Goal: Find specific page/section: Find specific page/section

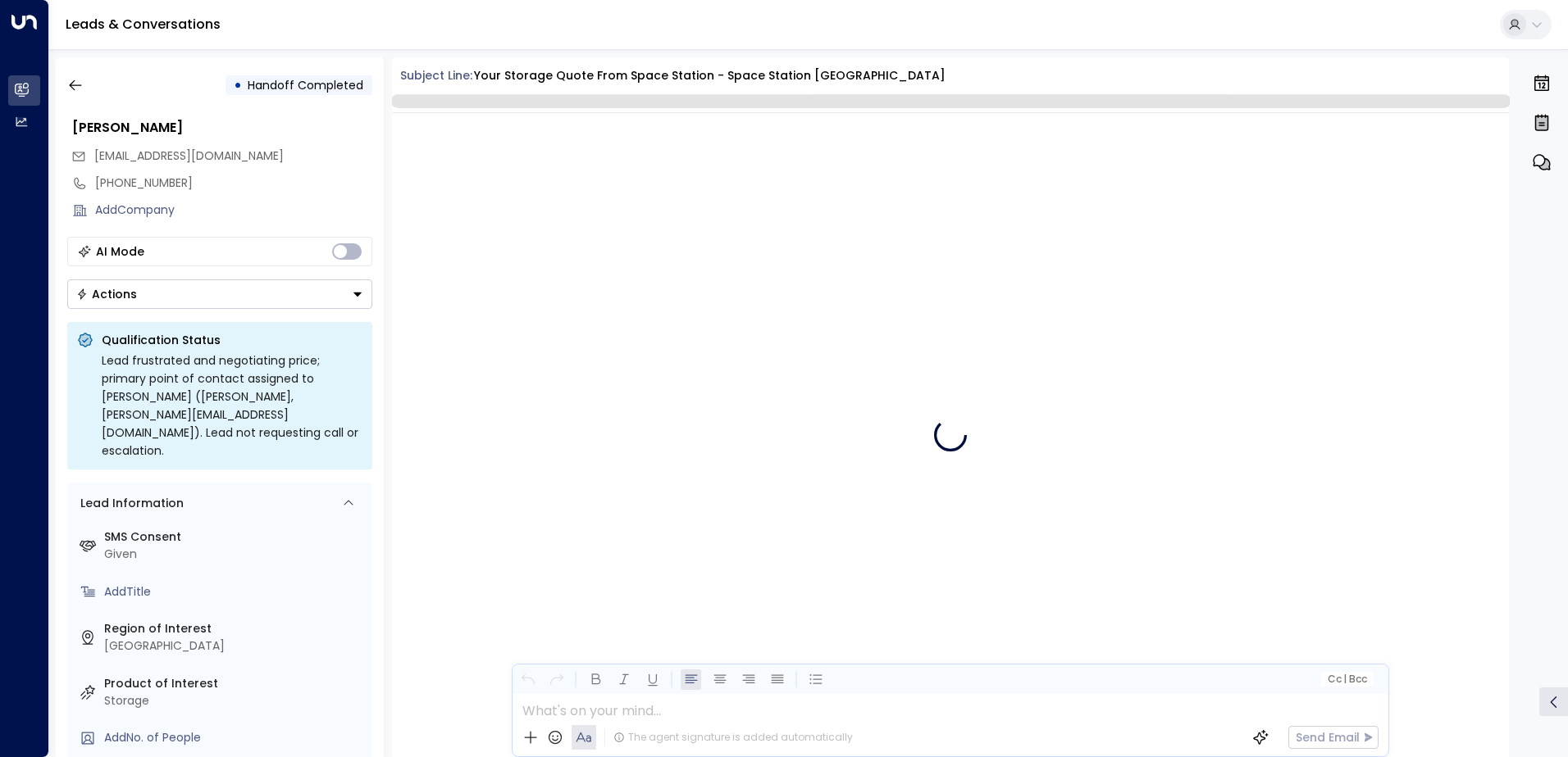
scroll to position [3093, 0]
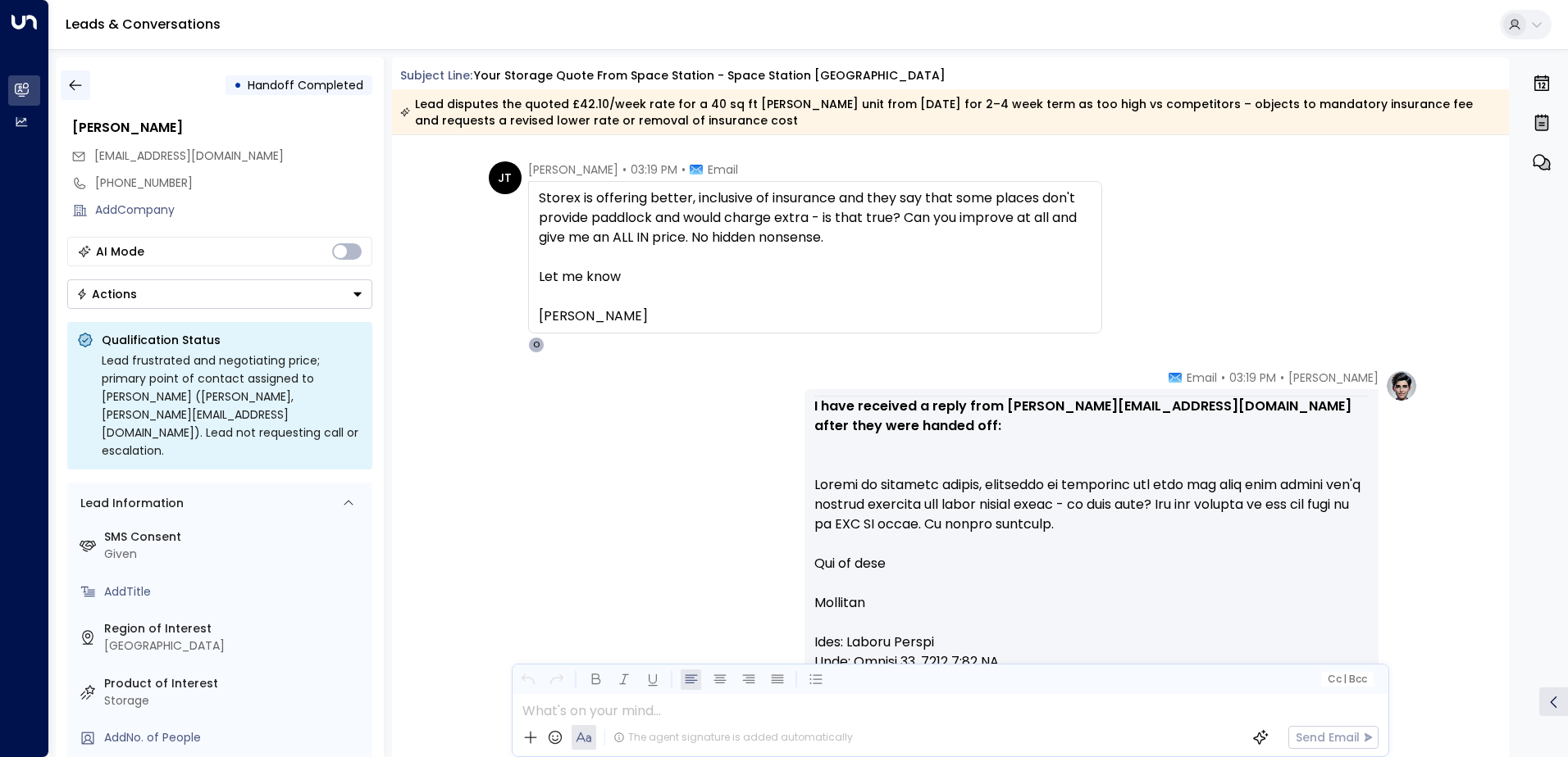
click at [72, 89] on icon "button" at bounding box center [75, 85] width 12 height 11
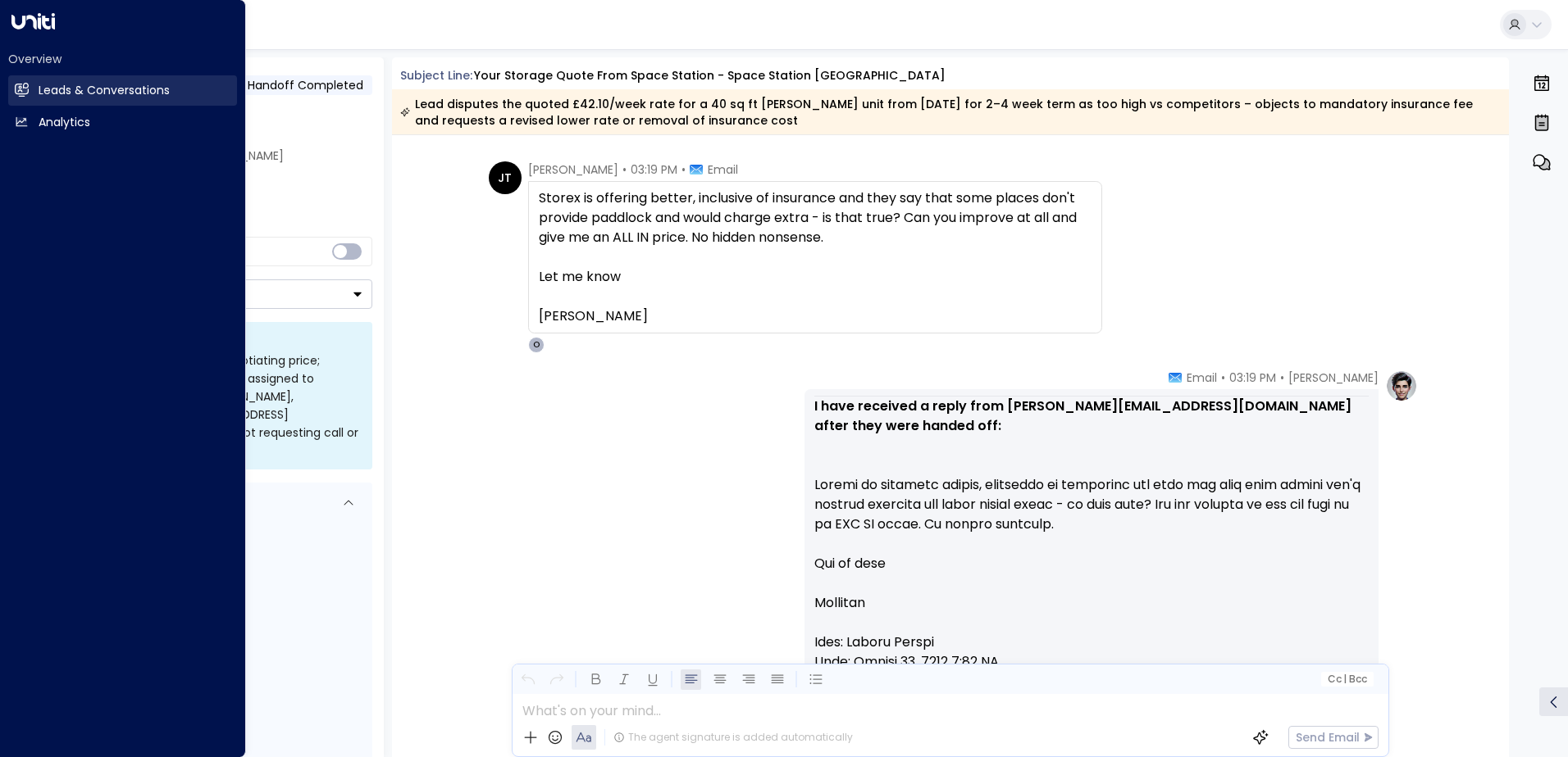
click at [48, 87] on h2 "Leads & Conversations" at bounding box center [104, 90] width 131 height 17
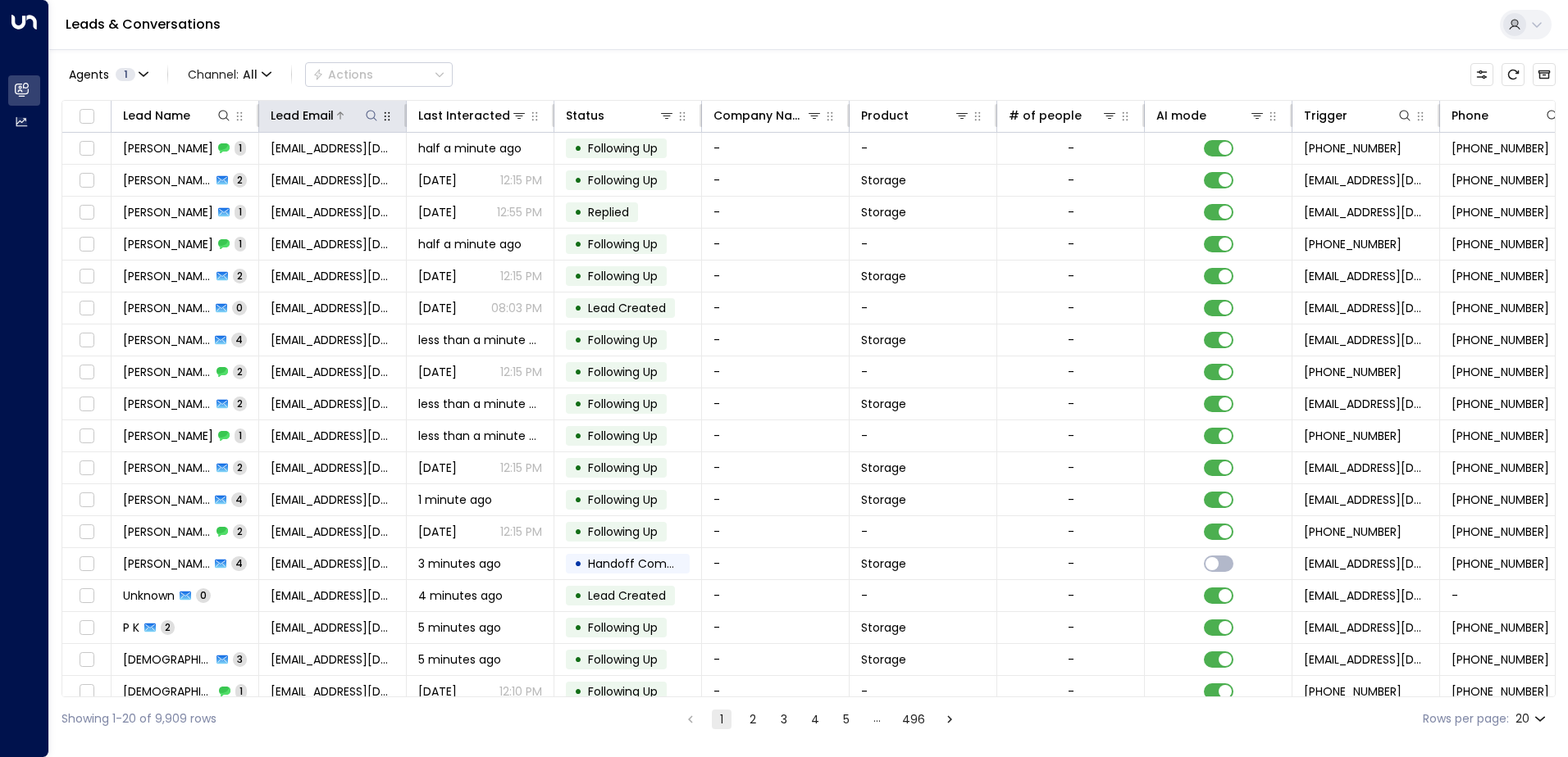
click at [376, 114] on icon at bounding box center [372, 115] width 13 height 13
click at [415, 179] on input "text" at bounding box center [371, 175] width 226 height 31
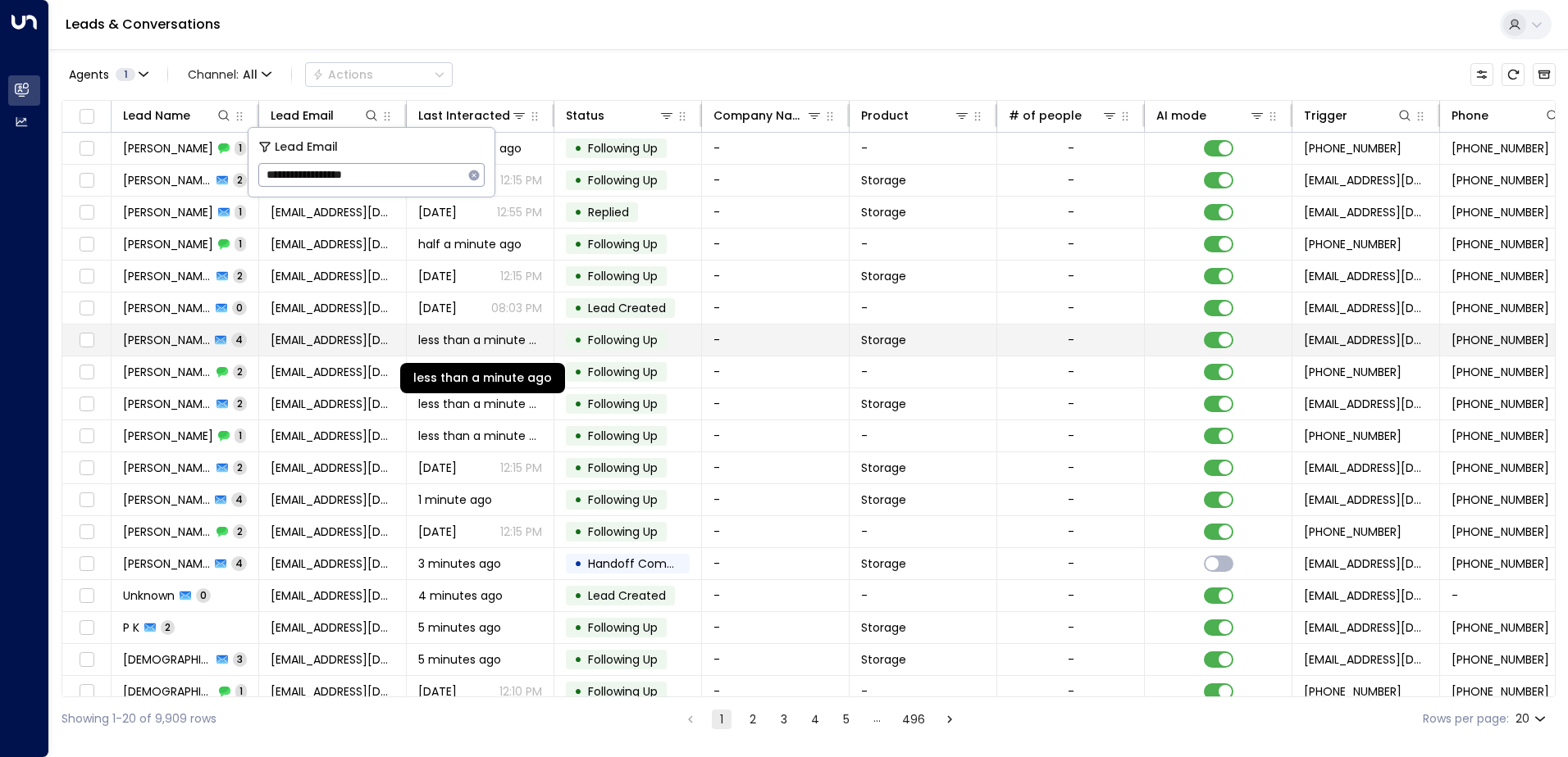
type input "**********"
